Goal: Information Seeking & Learning: Learn about a topic

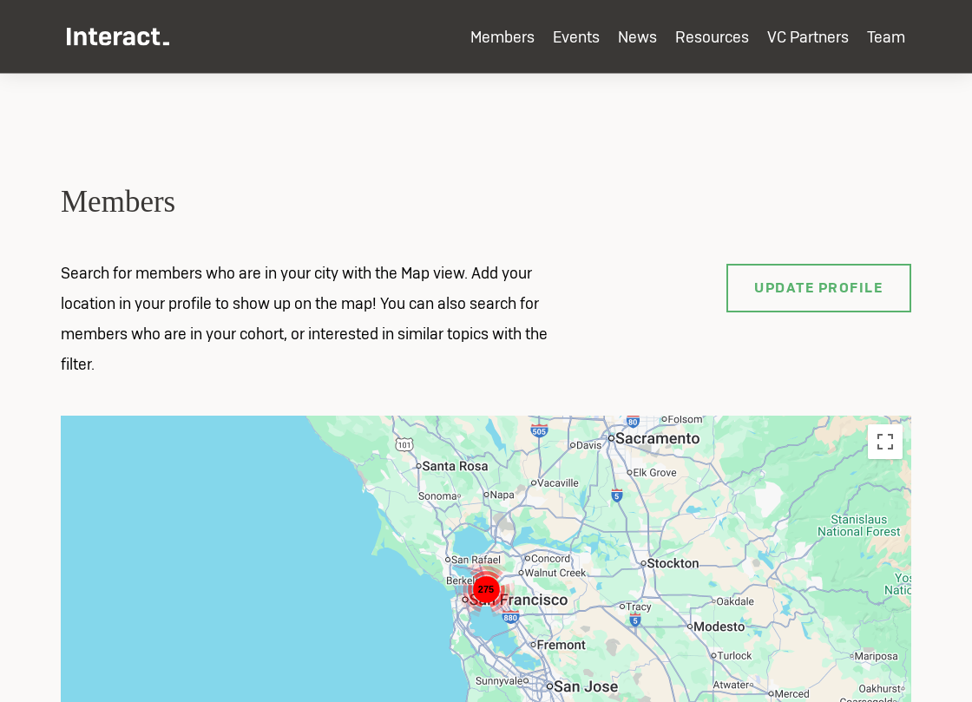
scroll to position [1370, 0]
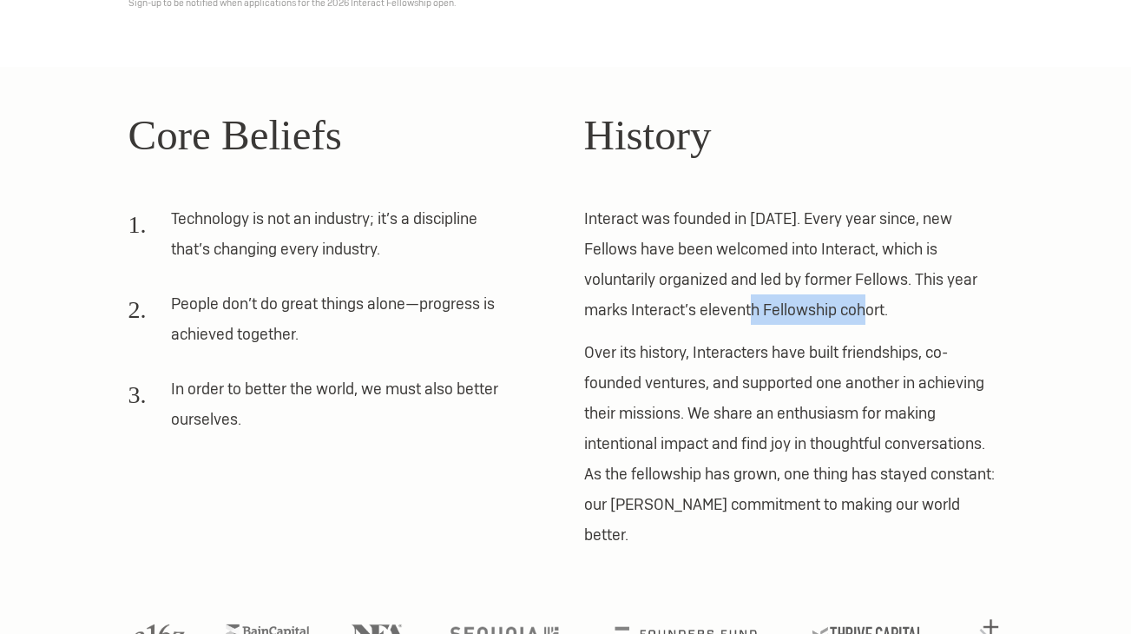
scroll to position [407, 0]
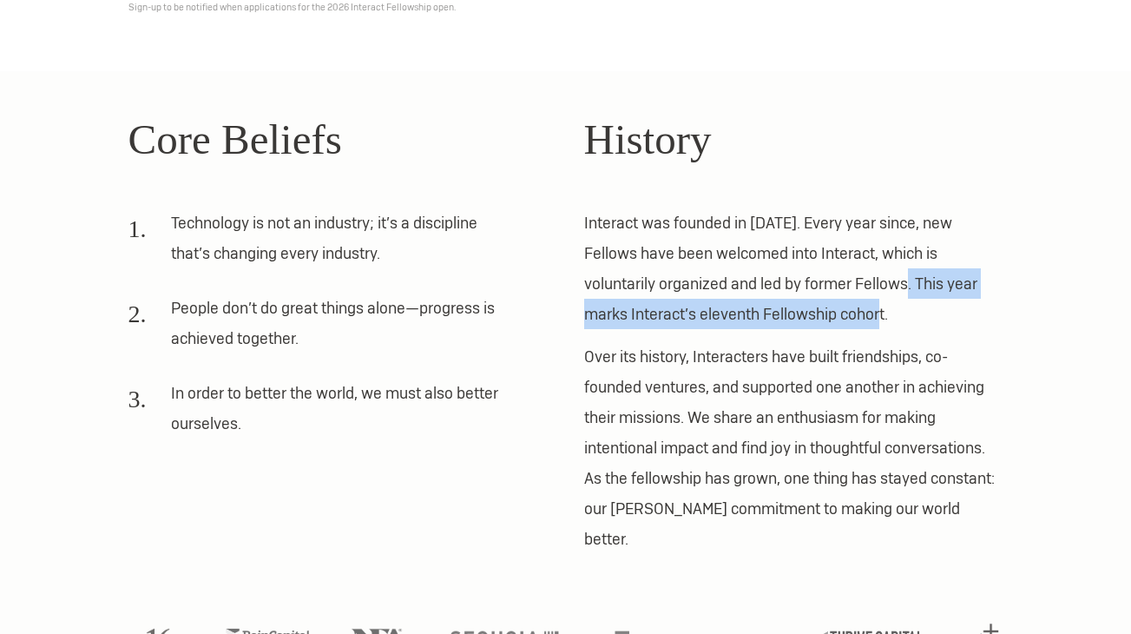
drag, startPoint x: 853, startPoint y: 318, endPoint x: 839, endPoint y: 273, distance: 46.4
click at [839, 273] on p "Interact was founded in 2012. Every year since, new Fellows have been welcomed …" at bounding box center [793, 268] width 419 height 122
copy p "This year marks Interact’s eleventh Fellowship cohort."
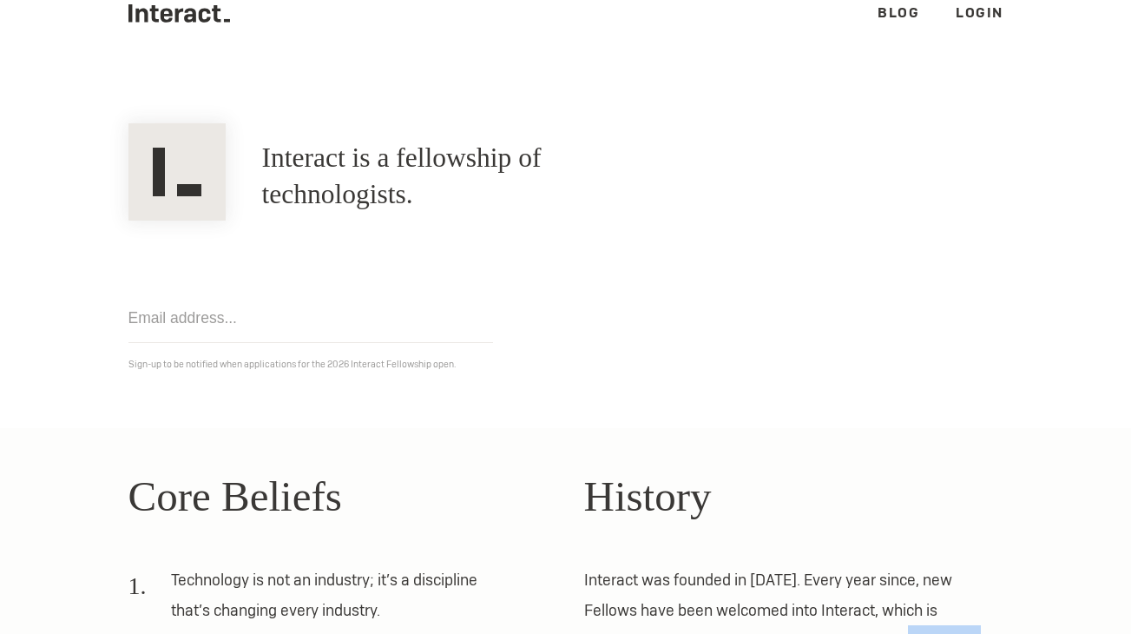
scroll to position [0, 0]
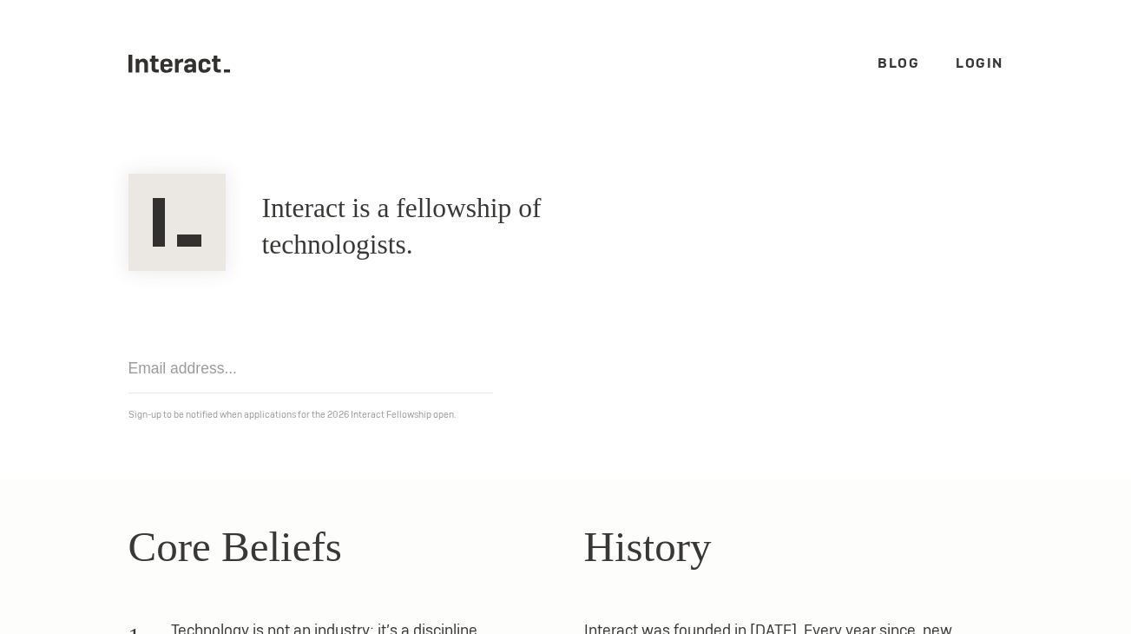
click at [906, 68] on link "Blog" at bounding box center [899, 63] width 42 height 18
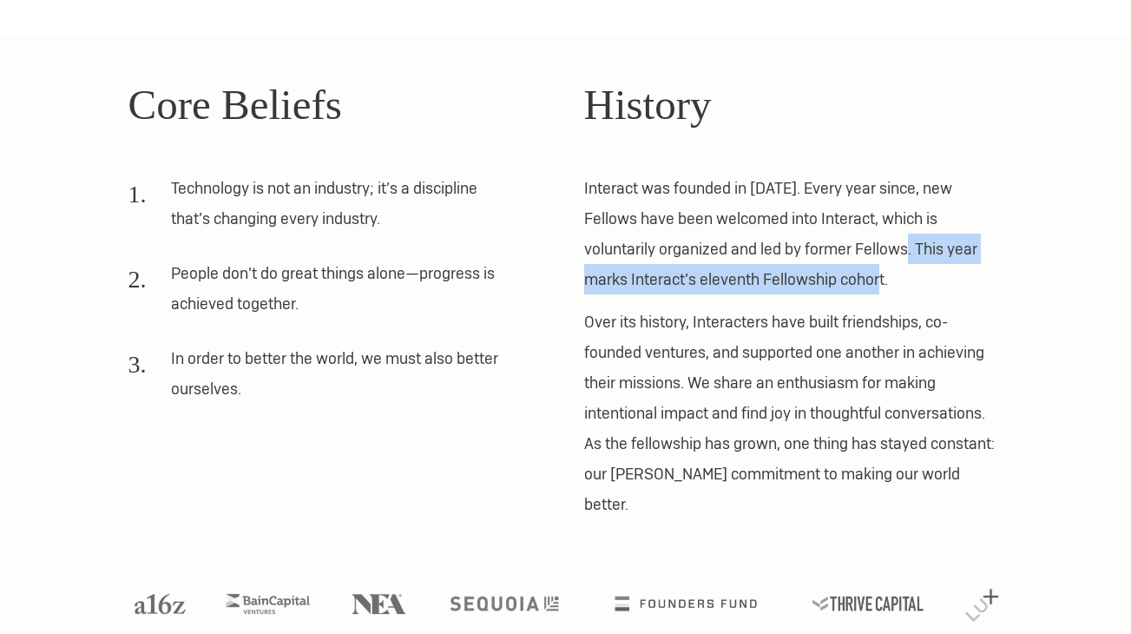
scroll to position [447, 0]
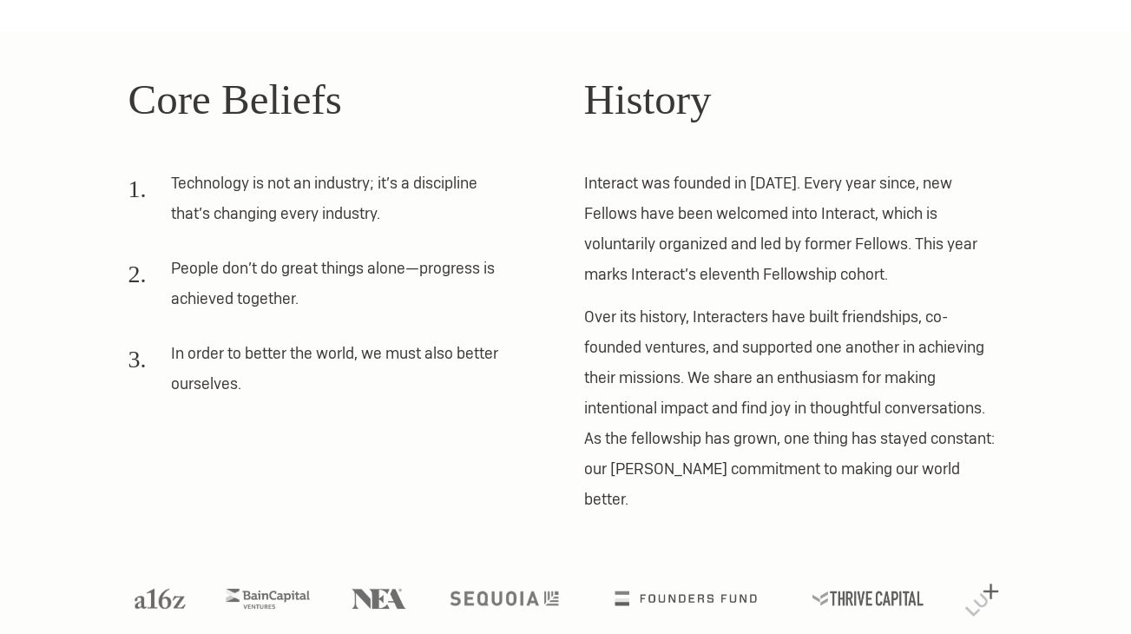
click at [602, 373] on p "Over its history, Interacters have built friendships, co-founded ventures, and …" at bounding box center [793, 407] width 419 height 213
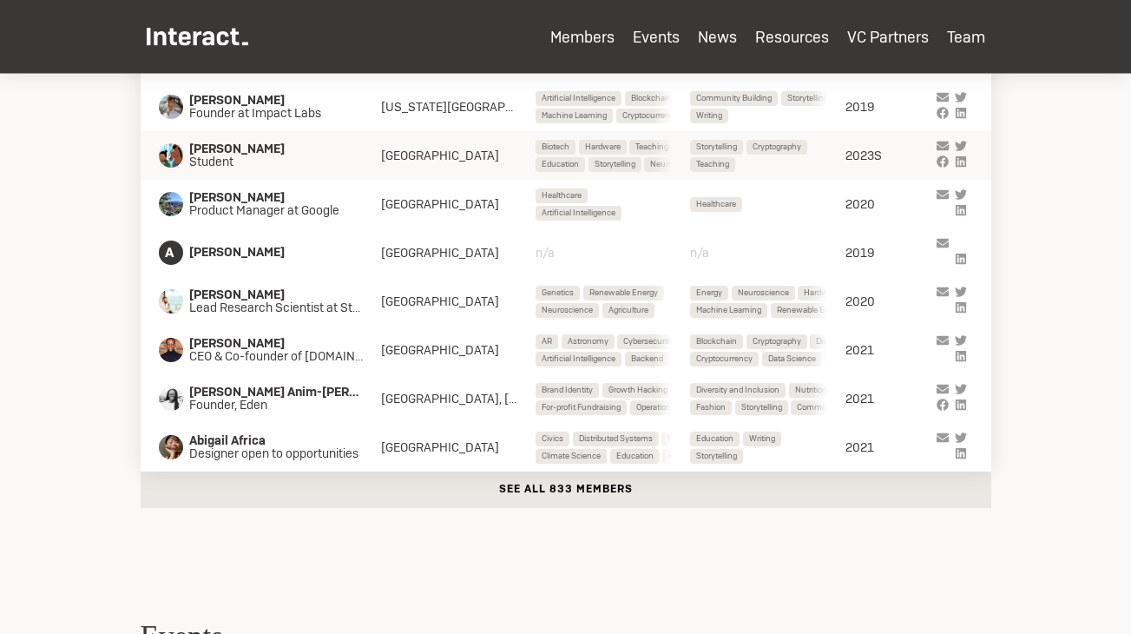
scroll to position [787, 0]
